Goal: Complete application form

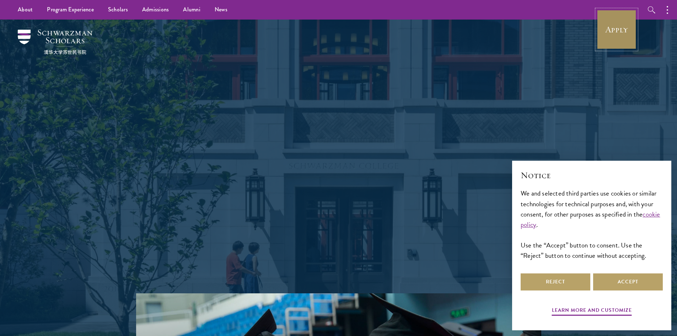
drag, startPoint x: 0, startPoint y: 0, endPoint x: 608, endPoint y: 37, distance: 609.3
click at [608, 37] on link "Apply" at bounding box center [617, 30] width 40 height 40
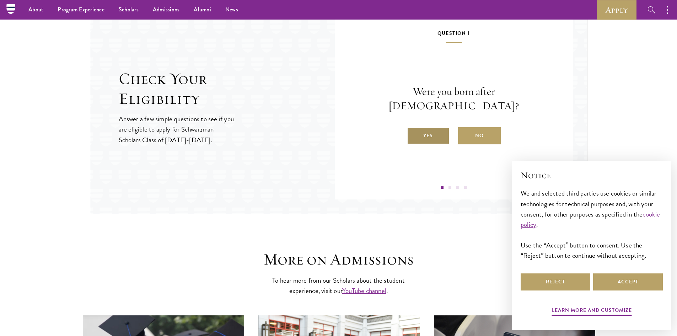
click at [442, 134] on label "Yes" at bounding box center [428, 135] width 43 height 17
click at [413, 134] on input "Yes" at bounding box center [410, 131] width 6 height 6
click at [440, 139] on label "Yes" at bounding box center [428, 135] width 43 height 17
click at [413, 134] on input "Yes" at bounding box center [410, 131] width 6 height 6
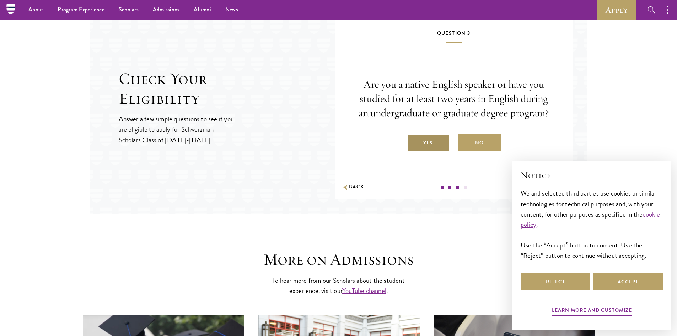
click at [438, 142] on label "Yes" at bounding box center [428, 142] width 43 height 17
click at [413, 141] on input "Yes" at bounding box center [410, 138] width 6 height 6
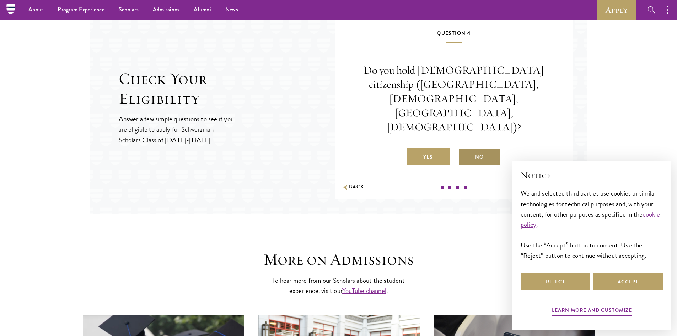
click at [474, 148] on label "No" at bounding box center [479, 156] width 43 height 17
click at [465, 149] on input "No" at bounding box center [461, 152] width 6 height 6
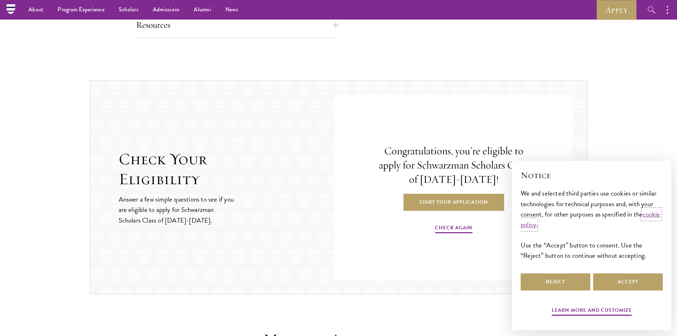
scroll to position [574, 0]
